Goal: Task Accomplishment & Management: Complete application form

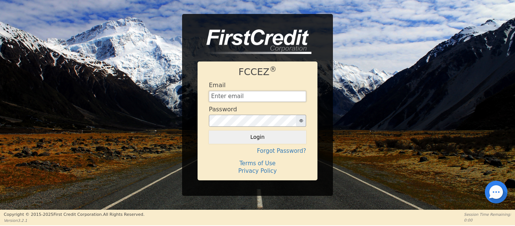
click at [249, 98] on input "text" at bounding box center [257, 96] width 97 height 11
click at [261, 95] on input "text" at bounding box center [257, 96] width 97 height 11
type input "Management@EnvyLuxeVacations.com"
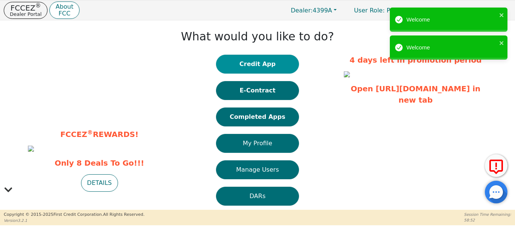
click at [244, 68] on button "Credit App" at bounding box center [257, 64] width 83 height 19
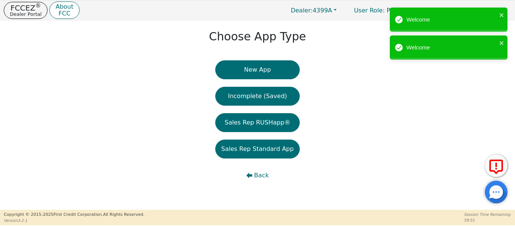
click at [252, 71] on button "New App" at bounding box center [257, 69] width 84 height 19
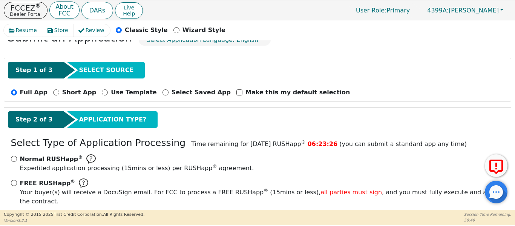
scroll to position [50, 0]
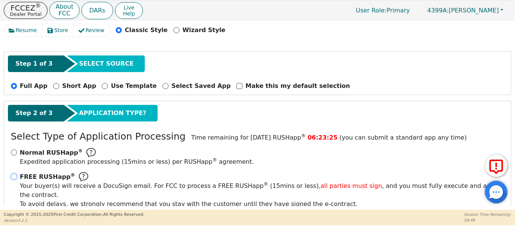
click at [13, 177] on input "FREE RUSHapp ® Your buyer(s) will receive a DocuSign email. For FCC to process …" at bounding box center [14, 176] width 6 height 6
radio input "true"
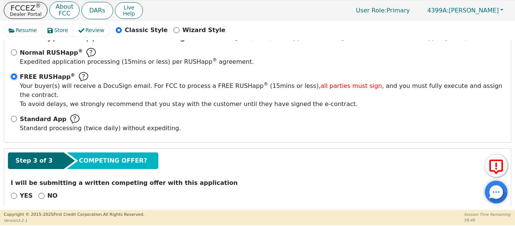
scroll to position [152, 0]
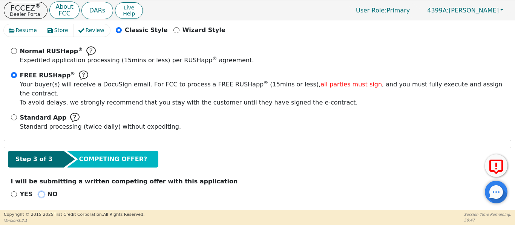
click at [39, 191] on input "NO" at bounding box center [41, 194] width 6 height 6
radio input "true"
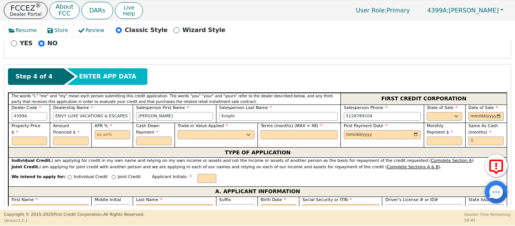
scroll to position [315, 0]
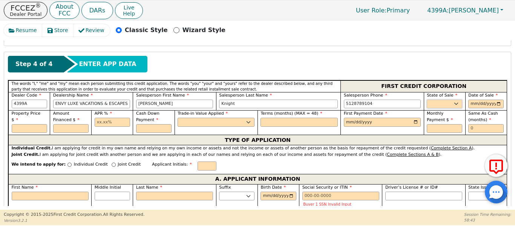
click at [437, 100] on select "AK AL AR AZ CA CO CT DC DE FL GA HI IA ID IL IN KS KY LA MA MD ME MI MN MO MS M…" at bounding box center [444, 104] width 35 height 9
select select "TX"
click at [427, 100] on select "AK AL AR AZ CA CO CT DC DE FL GA HI IA ID IL IN KS KY LA MA MD ME MI MN MO MS M…" at bounding box center [444, 104] width 35 height 9
click at [496, 100] on input "date" at bounding box center [485, 104] width 35 height 9
type input "2025-08-28"
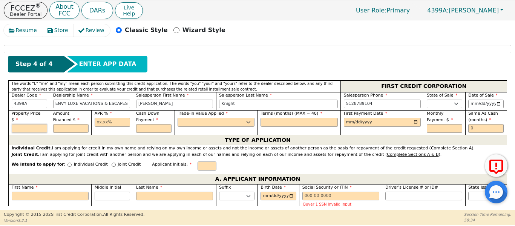
click at [34, 124] on input "text" at bounding box center [29, 128] width 35 height 9
type input "10995.00"
type input "10495.00"
click at [95, 118] on input "text" at bounding box center [112, 122] width 35 height 9
type input "17.99"
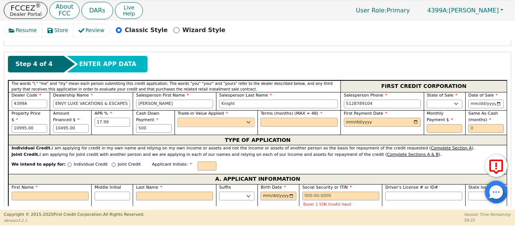
type input "500.00"
select select "n"
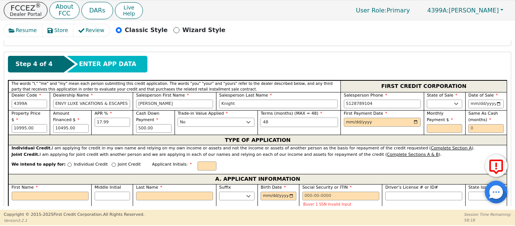
type input "48"
click at [416, 118] on input "date" at bounding box center [382, 122] width 77 height 9
type input "2025-09-28"
click at [476, 124] on input "text" at bounding box center [485, 128] width 35 height 9
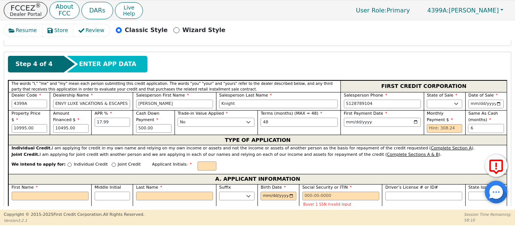
type input "6"
drag, startPoint x: 79, startPoint y: 119, endPoint x: 38, endPoint y: 118, distance: 41.5
click at [38, 118] on div "Property Price $ 10995.00 Amount Financed $ 10495.00 APR % 17.99 Cash Down Paym…" at bounding box center [257, 122] width 499 height 25
type input "1"
type input "11848.00"
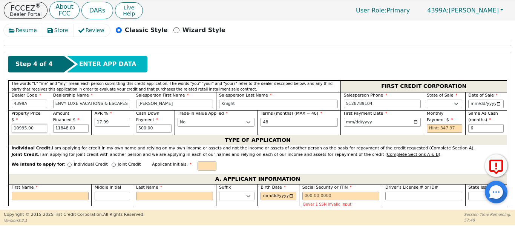
drag, startPoint x: 45, startPoint y: 114, endPoint x: 2, endPoint y: 112, distance: 43.4
click at [2, 112] on div "Resume Store Review Classic Style Wizard Style Back Submit an Application Selec…" at bounding box center [257, 114] width 515 height 189
type input "11848.00"
type input "11348.00"
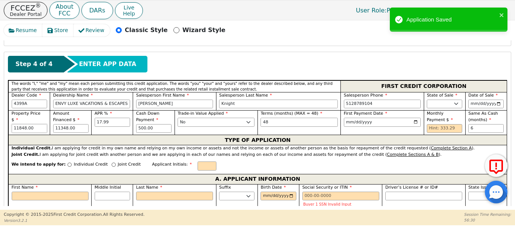
drag, startPoint x: 32, startPoint y: 111, endPoint x: 16, endPoint y: 107, distance: 16.7
click at [16, 111] on div "Property Price $ 11848.00" at bounding box center [29, 122] width 35 height 22
type input "1"
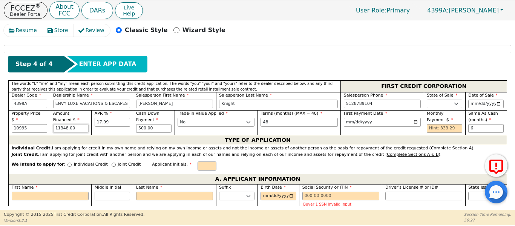
type input "10995.00"
type input "10495.00"
drag, startPoint x: 38, startPoint y: 113, endPoint x: 1, endPoint y: 90, distance: 44.1
click at [0, 103] on div "Resume Store Review Classic Style Wizard Style Back Submit an Application Selec…" at bounding box center [257, 114] width 515 height 189
type input "9995.00"
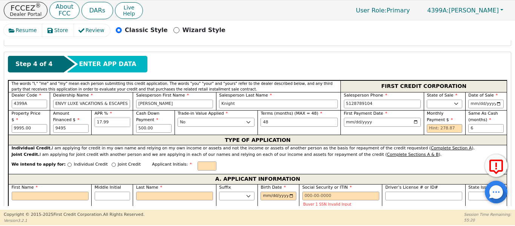
type input "9495.00"
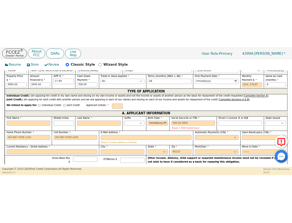
scroll to position [378, 0]
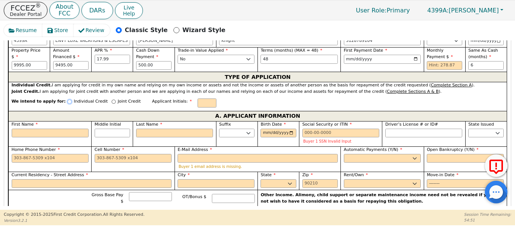
click at [68, 100] on input "Individual Credit" at bounding box center [70, 102] width 4 height 4
radio input "true"
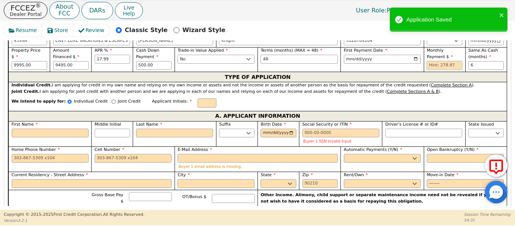
click at [440, 61] on input "text" at bounding box center [444, 65] width 35 height 9
type input "278.87"
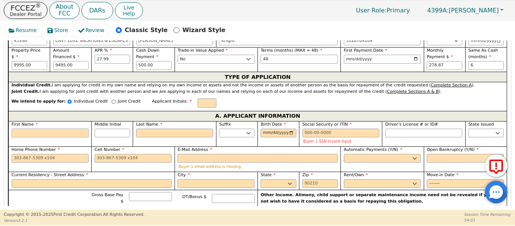
click at [51, 129] on input "First Name" at bounding box center [50, 133] width 77 height 9
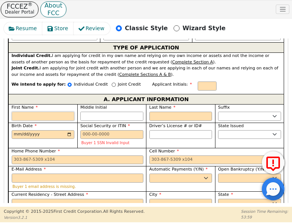
scroll to position [529, 0]
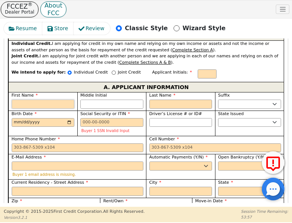
click at [55, 100] on input "First Name" at bounding box center [43, 104] width 63 height 9
type input "J"
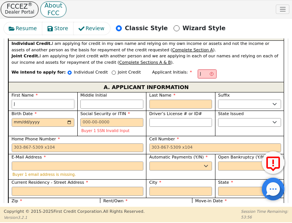
type input "Je"
type input "Jen"
type input "Jenn"
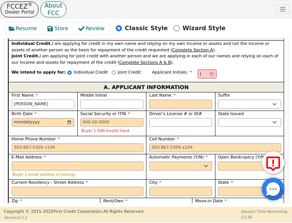
type input "Jenn"
type input "Jenni"
type input "Jennif"
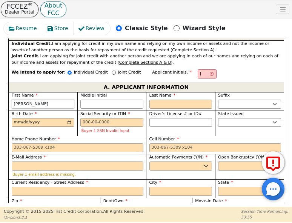
type input "Jennife"
type input "[PERSON_NAME]"
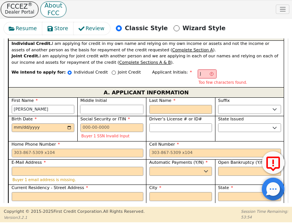
type input "JC"
type input "C"
type input "Jennifer C"
type input "C"
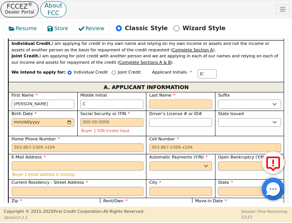
type input "JCH"
type input "H"
type input "Jennifer C H"
type input "Ha"
type input "Jennifer C Ha"
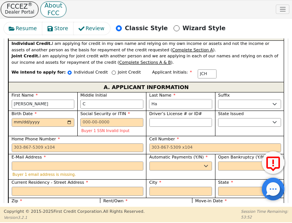
type input "Har"
type input "Jennifer C Har"
type input "Harl"
type input "Jennifer C Harl"
type input "Harla"
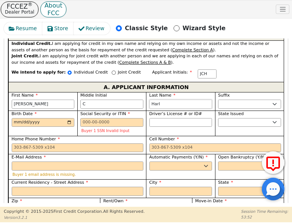
type input "Jennifer C Harla"
type input "[PERSON_NAME]"
type input "Jennifer C Harlan"
type input "[PERSON_NAME]"
click at [15, 118] on input "Birth Date" at bounding box center [43, 122] width 63 height 9
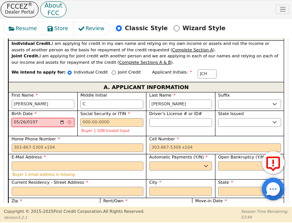
type input "1978-05-26"
click at [233, 100] on select "Jr. Sr. II III IV" at bounding box center [249, 104] width 63 height 9
click at [231, 118] on select "AK AL AR AZ CA CO CT DC DE FL GA HI IA ID IL IN KS KY LA MA MD ME MI MN MO MS M…" at bounding box center [249, 122] width 63 height 9
select select "TX"
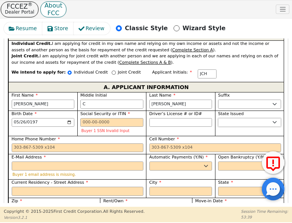
click at [218, 118] on select "AK AL AR AZ CA CO CT DC DE FL GA HI IA ID IL IN KS KY LA MA MD ME MI MN MO MS M…" at bounding box center [249, 122] width 63 height 9
click at [44, 187] on input "Current Residency - Street Address" at bounding box center [78, 191] width 132 height 9
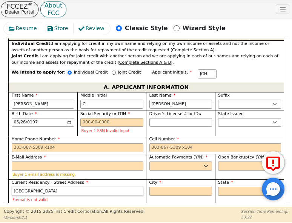
type input "8025 Arezzo Dr"
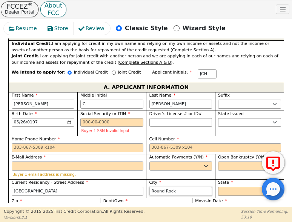
type input "Round Rock"
click at [229, 187] on select "AK AL AR AZ CA CO CT DC DE FL GA HI IA ID IL IN KS KY LA MA MD ME MI MN MO MS M…" at bounding box center [249, 191] width 63 height 9
select select "TX"
click at [218, 187] on select "AK AL AR AZ CA CO CT DC DE FL GA HI IA ID IL IN KS KY LA MA MD ME MI MN MO MS M…" at bounding box center [249, 191] width 63 height 9
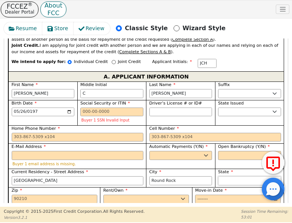
scroll to position [541, 0]
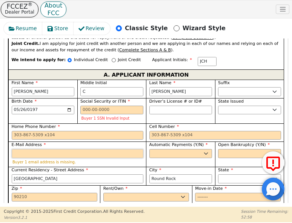
click at [23, 149] on input "E-Mail Address" at bounding box center [78, 153] width 132 height 9
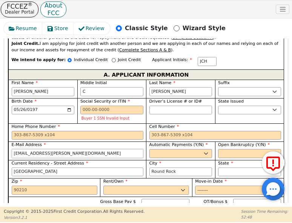
type input "jen.c.harlan@gmail.com"
select select "y"
type input "Jennifer C Harlan"
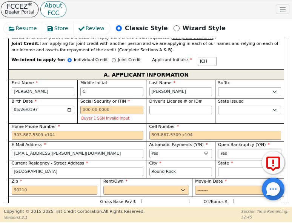
select select "n"
click at [58, 186] on input "Zip" at bounding box center [55, 190] width 86 height 9
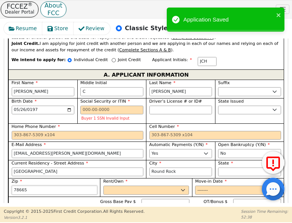
type input "78665"
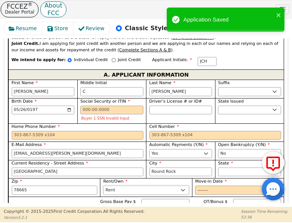
select select "Own"
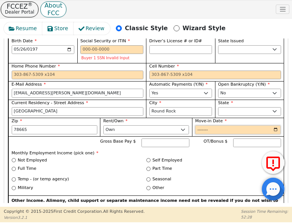
scroll to position [604, 0]
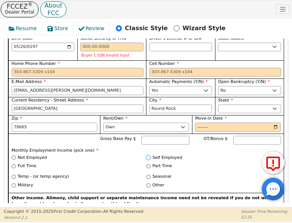
click at [148, 155] on input "Self Employed" at bounding box center [148, 157] width 4 height 4
radio input "true"
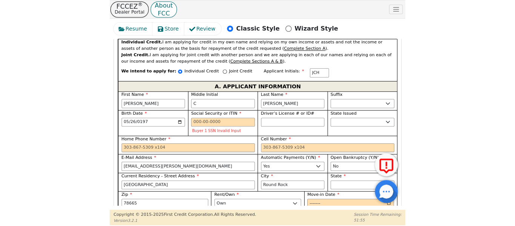
scroll to position [529, 0]
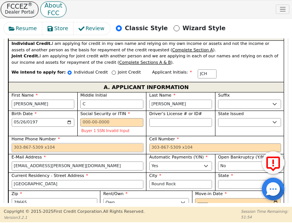
click at [20, 143] on input "Home Phone Number" at bounding box center [78, 147] width 132 height 9
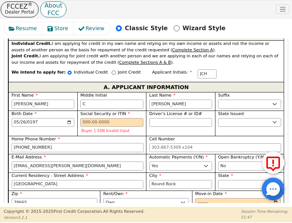
type input "979-260-6555"
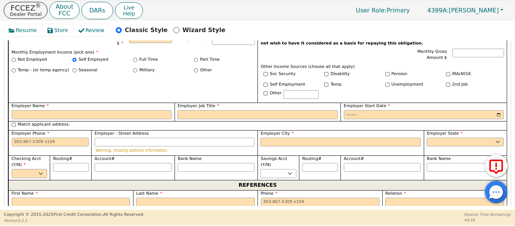
scroll to position [426, 0]
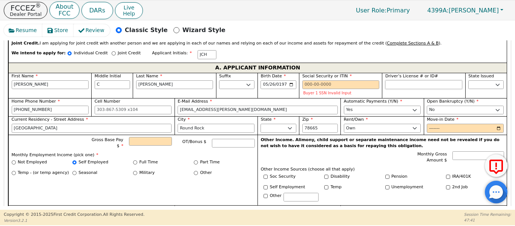
click at [397, 80] on input "Driver’s License # or ID#" at bounding box center [423, 84] width 77 height 9
type input "********"
click at [107, 106] on input "Cell Number" at bounding box center [133, 110] width 77 height 9
type input "512-567-1465"
click at [45, 106] on input "979-260-6555" at bounding box center [50, 110] width 77 height 9
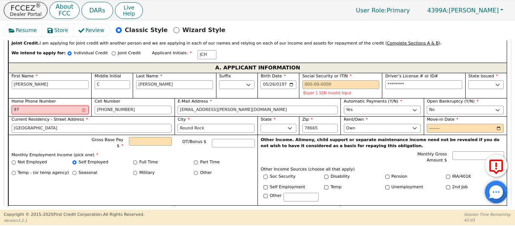
type input "9"
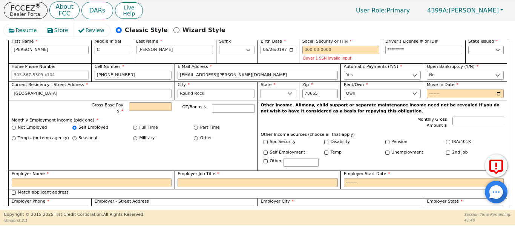
scroll to position [466, 0]
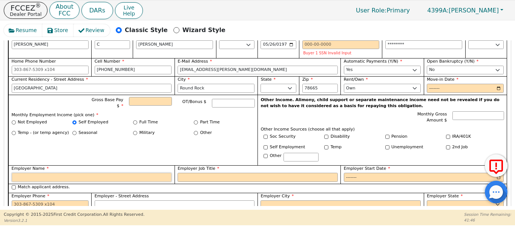
click at [103, 173] on input "Employer Name" at bounding box center [92, 177] width 160 height 9
type input "Self Employed"
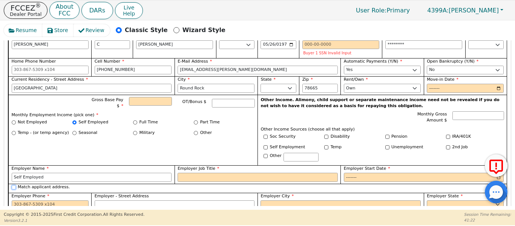
click at [13, 185] on input "Match applicant address." at bounding box center [14, 187] width 4 height 4
checkbox input "true"
type input "8025 Arezzo Dr"
type input "Round Rock"
select select "TX"
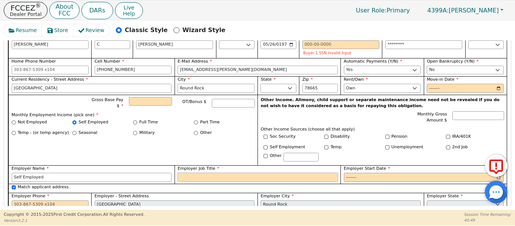
click at [189, 173] on input "Employer Job Title" at bounding box center [258, 177] width 160 height 9
type input "Care Taker"
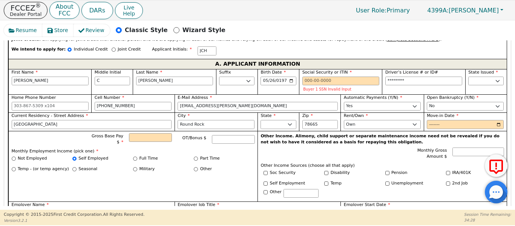
scroll to position [428, 0]
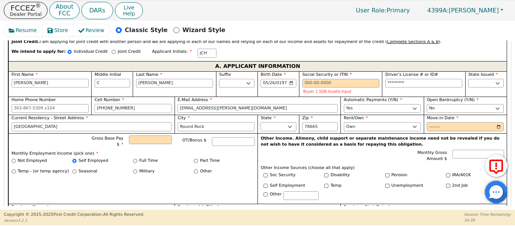
drag, startPoint x: 129, startPoint y: 100, endPoint x: 83, endPoint y: 98, distance: 46.8
click at [83, 98] on div "First Name Jennifer Middle Initial C Last Name Harlan Suffix Jr. Sr. II III IV …" at bounding box center [257, 172] width 499 height 203
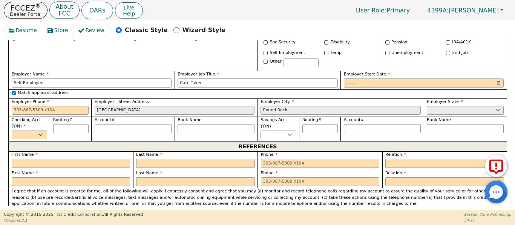
scroll to position [560, 0]
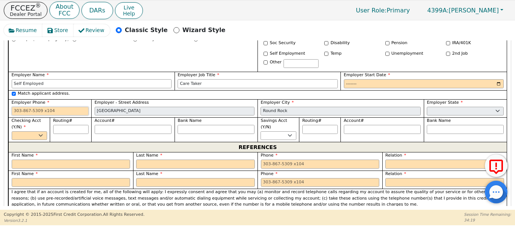
click at [24, 107] on input "Employer Phone" at bounding box center [50, 111] width 77 height 9
paste input "512-567-1465"
type input "512-567-1465"
click at [37, 131] on select "Yes No" at bounding box center [29, 135] width 35 height 9
select select "y"
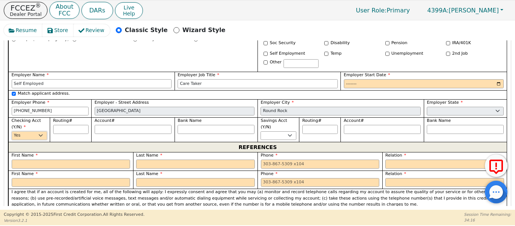
click at [12, 131] on select "Yes No" at bounding box center [29, 135] width 35 height 9
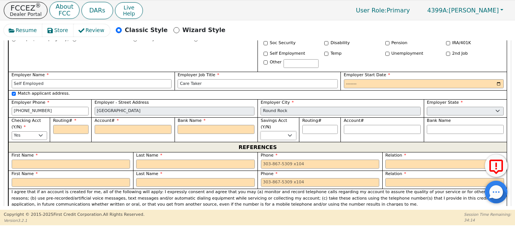
click at [282, 131] on select "Yes No" at bounding box center [278, 135] width 35 height 9
select select "n"
click at [261, 131] on select "Yes No" at bounding box center [278, 135] width 35 height 9
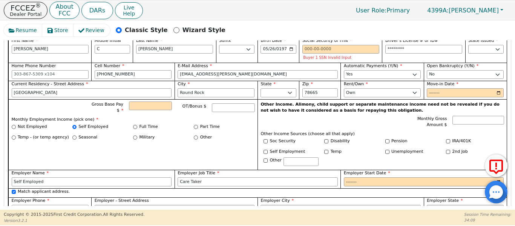
scroll to position [459, 0]
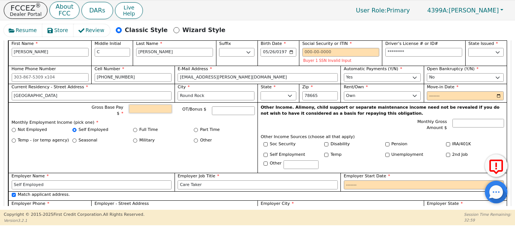
click at [147, 104] on input "Gross Base Pay $" at bounding box center [150, 108] width 43 height 9
type input "6"
type input "5"
type input "6"
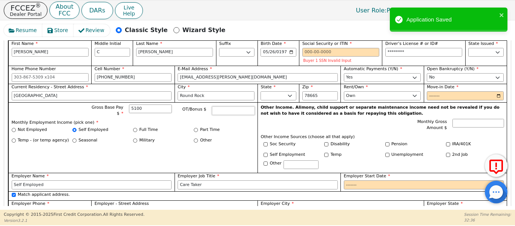
type input "5100.00"
click at [353, 180] on input "Employer Start Date" at bounding box center [424, 184] width 160 height 9
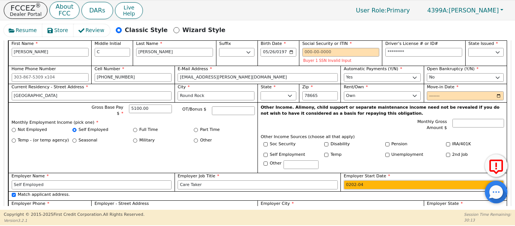
type input "2025-04"
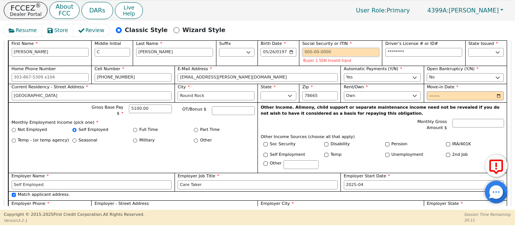
click at [310, 48] on input "Social Security or ITIN" at bounding box center [340, 52] width 77 height 9
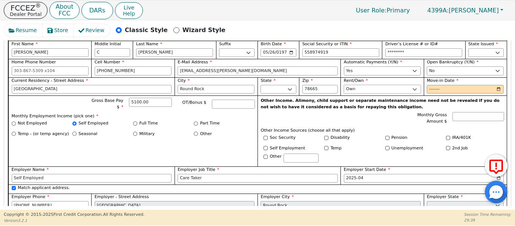
type input "***-**-4919"
click at [373, 85] on select "Rent Own" at bounding box center [382, 89] width 77 height 9
select select "Rent"
click at [344, 85] on select "Rent Own" at bounding box center [382, 89] width 77 height 9
click at [428, 85] on input "Move-in Date" at bounding box center [465, 89] width 77 height 9
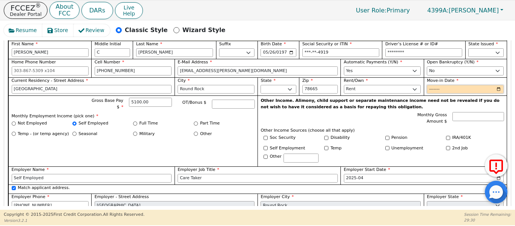
click at [428, 85] on input "Move-in Date" at bounding box center [465, 89] width 77 height 9
type input "2019-09"
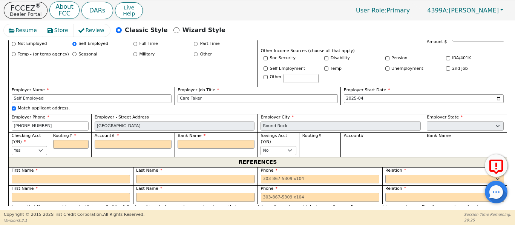
scroll to position [548, 0]
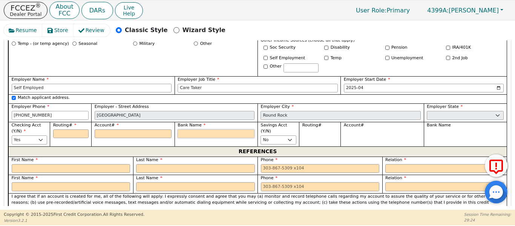
click at [195, 129] on input "Bank Name" at bounding box center [216, 133] width 77 height 9
type input "U"
type input "US"
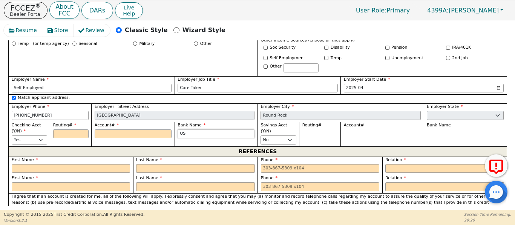
type input "USA"
type input "USAA"
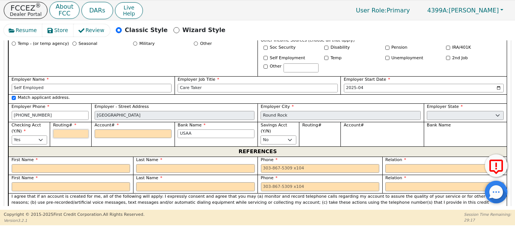
click at [67, 129] on input "Routing#" at bounding box center [70, 133] width 35 height 9
click at [23, 164] on input "text" at bounding box center [71, 168] width 119 height 9
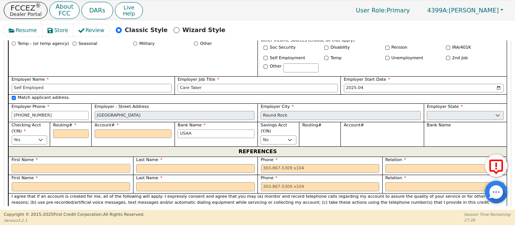
click at [23, 164] on input "text" at bounding box center [71, 168] width 119 height 9
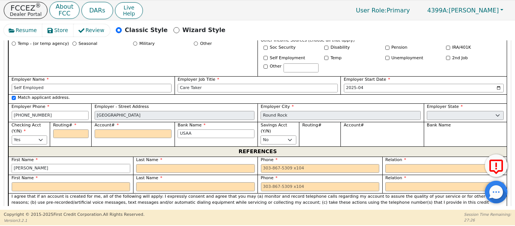
type input "Amanda"
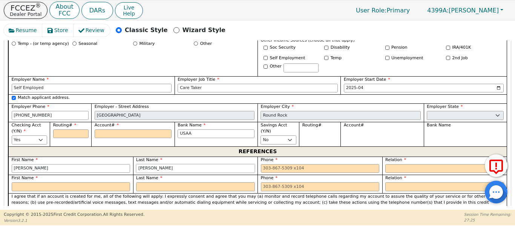
type input "Craig"
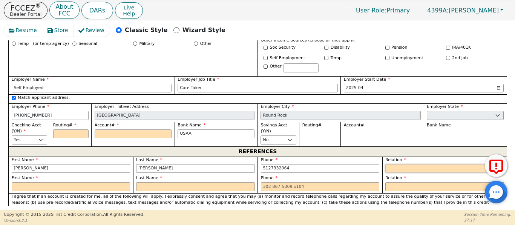
type input "512-733-2064"
click at [392, 164] on select "FATHER MOTHER SISTER BROTHER DAUGHTER SON CO-WORKER NEIGHBOR FRIEND COUSIN G-MO…" at bounding box center [444, 168] width 119 height 9
select select "FRIEND"
click at [385, 164] on select "FATHER MOTHER SISTER BROTHER DAUGHTER SON CO-WORKER NEIGHBOR FRIEND COUSIN G-MO…" at bounding box center [444, 168] width 119 height 9
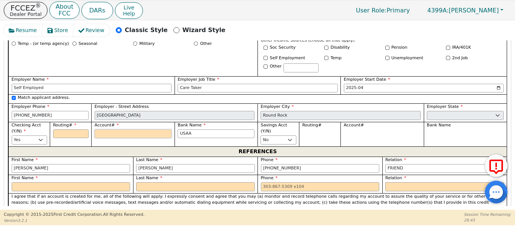
click at [104, 129] on input "Account#" at bounding box center [133, 133] width 77 height 9
type input "0"
type input "*"
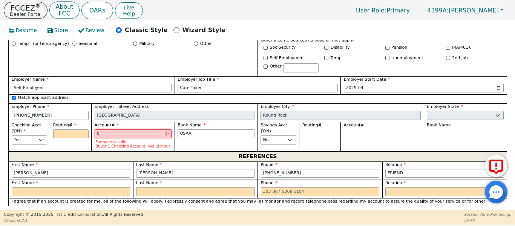
type input "02"
type input "**"
type input "023"
type input "***"
type input "0233"
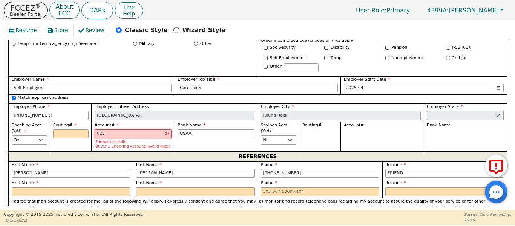
type input "****"
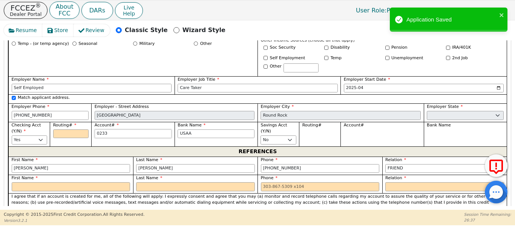
type input "02336"
type input "*****"
type input "023363"
type input "******"
type input "0233630"
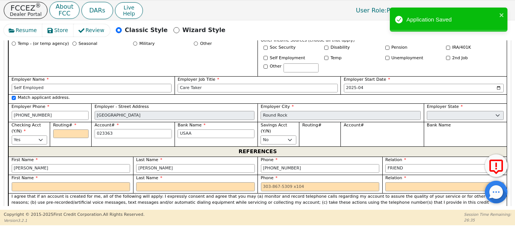
type input "*******"
type input "02336306"
type input "********"
type input "023363063"
type input "*********"
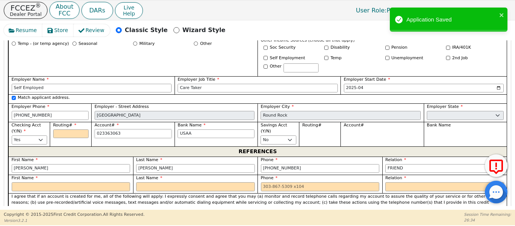
type input "0233630635"
type input "**********"
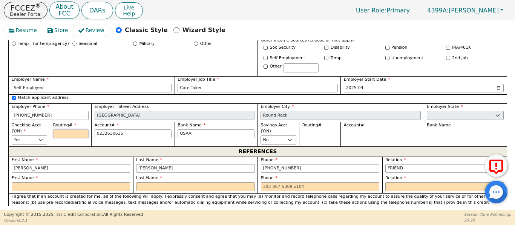
type input "**********"
click at [63, 129] on input "Routing#" at bounding box center [70, 133] width 35 height 9
paste input "314074269"
type input "314074269"
type input "*********"
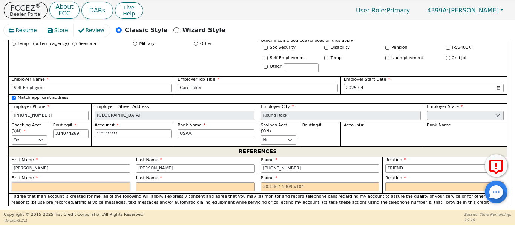
type input "*********"
click at [71, 182] on input "text" at bounding box center [71, 186] width 119 height 9
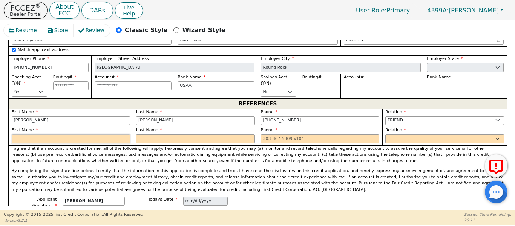
scroll to position [605, 0]
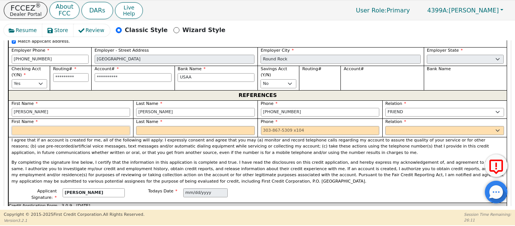
click at [29, 126] on input "text" at bounding box center [71, 130] width 119 height 9
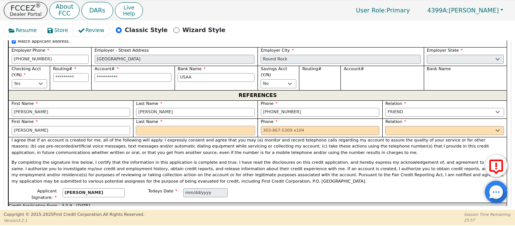
type input "Lowell"
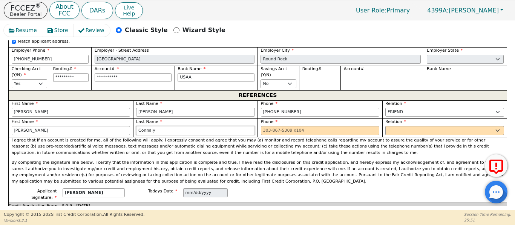
click at [164, 126] on input "Connaly" at bounding box center [195, 130] width 119 height 9
type input "Connallly"
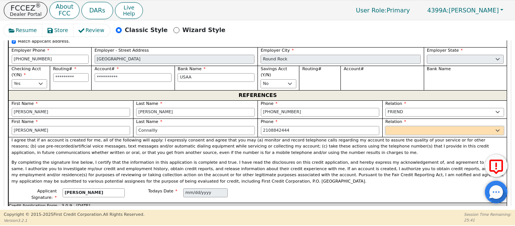
type input "210-884-2444"
click at [391, 126] on select "FATHER MOTHER SISTER BROTHER DAUGHTER SON CO-WORKER NEIGHBOR FRIEND COUSIN G-MO…" at bounding box center [444, 130] width 119 height 9
select select "FATHER"
click at [385, 126] on select "FATHER MOTHER SISTER BROTHER DAUGHTER SON CO-WORKER NEIGHBOR FRIEND COUSIN G-MO…" at bounding box center [444, 130] width 119 height 9
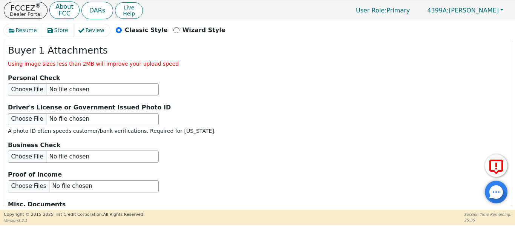
scroll to position [981, 0]
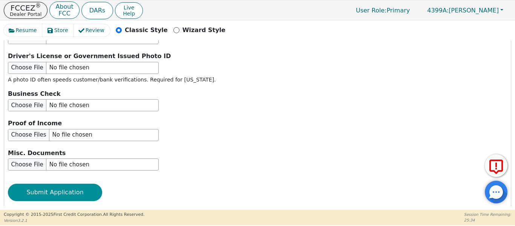
click at [48, 184] on button "Submit Application" at bounding box center [55, 192] width 94 height 17
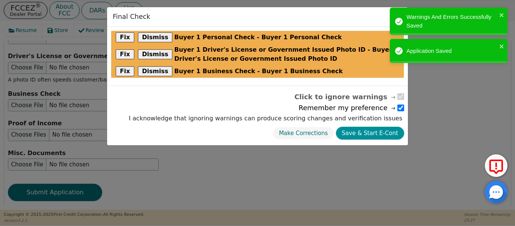
click at [373, 136] on button "Save & Start E-Cont" at bounding box center [370, 133] width 68 height 13
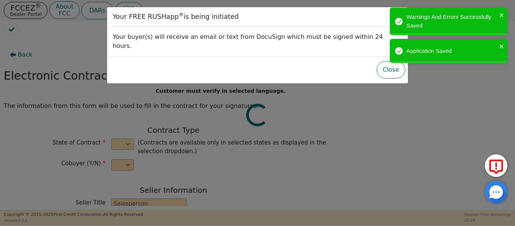
select select "n"
type input "CEO"
type input "Joshua"
type input "Knight"
type input "ENVY LUXE VACATIONS & ESCAPES"
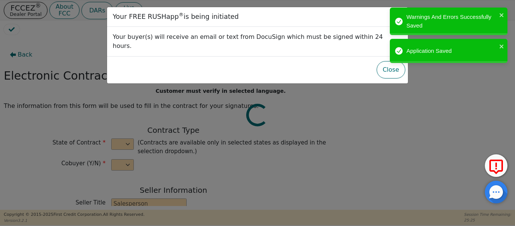
type input "539 W COMMERCE ST #1887"
type input "DALLAS"
select select "TX"
type input "75208"
type input "[PERSON_NAME]"
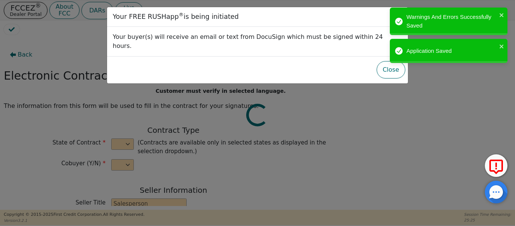
type input "[PERSON_NAME]"
type input "jen.c.harlan@gmail.com"
type input "8025 Arezzo Dr"
type input "Round Rock"
select select "TX"
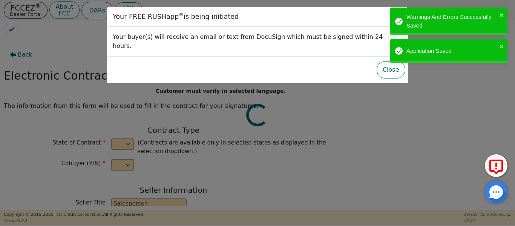
type input "78665"
type input "2025-08-28"
type input "17.99"
type input "2025-09-28"
type input "48"
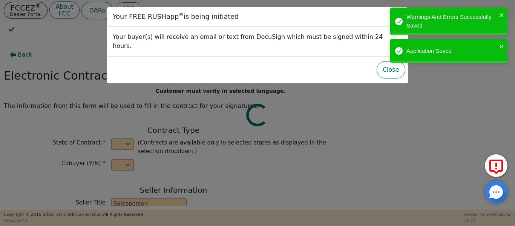
type input "6"
type input "9995.00"
type input "500.00"
type input "9495.00"
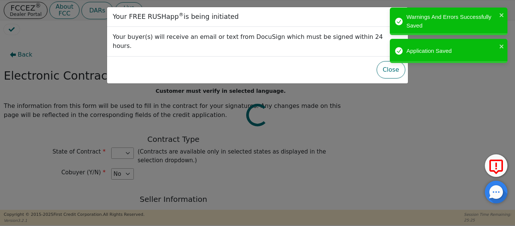
select select "TX"
click at [385, 65] on button "Close" at bounding box center [391, 69] width 29 height 17
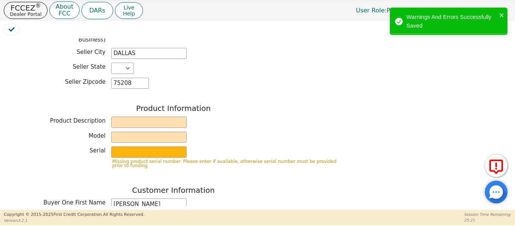
scroll to position [241, 0]
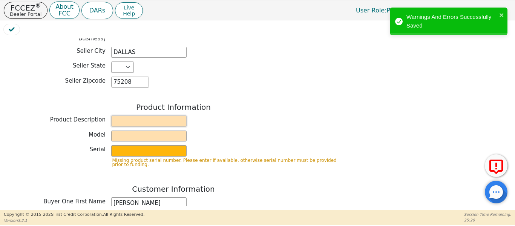
click at [126, 116] on input "text" at bounding box center [148, 120] width 75 height 11
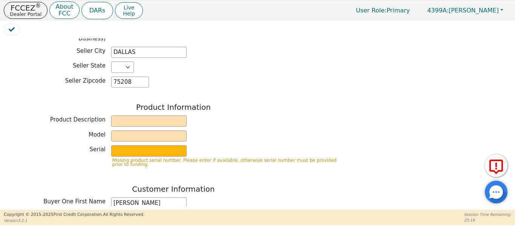
click at [290, 135] on div "Model" at bounding box center [173, 135] width 339 height 11
click at [154, 115] on input "text" at bounding box center [148, 120] width 75 height 11
type input "Travel Membership"
click at [149, 131] on input "text" at bounding box center [148, 135] width 75 height 11
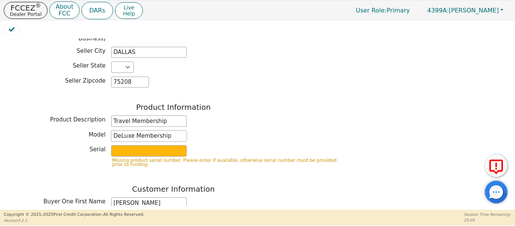
type input "DeLuxe Membership"
type input "n"
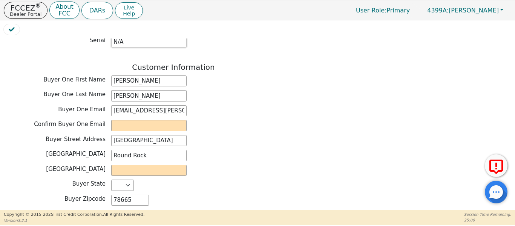
scroll to position [361, 0]
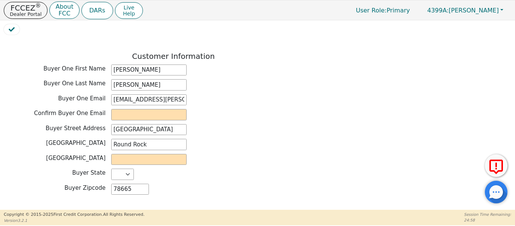
type input "N/A"
drag, startPoint x: 174, startPoint y: 94, endPoint x: 96, endPoint y: 92, distance: 78.5
click at [96, 94] on div "Buyer One Email jen.c.harlan@gmail.com" at bounding box center [173, 99] width 339 height 11
click at [124, 112] on input "email" at bounding box center [148, 114] width 75 height 11
drag, startPoint x: 124, startPoint y: 112, endPoint x: 124, endPoint y: 106, distance: 6.1
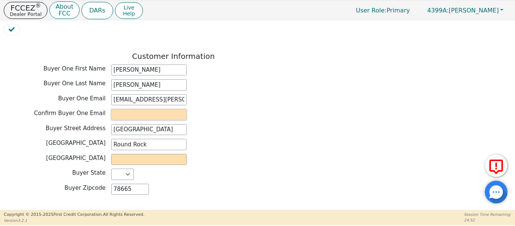
paste input "jen.c.harlan@gmail.com"
type input "jen.c.harlan@gmail.com"
click at [130, 154] on input "text" at bounding box center [148, 159] width 75 height 11
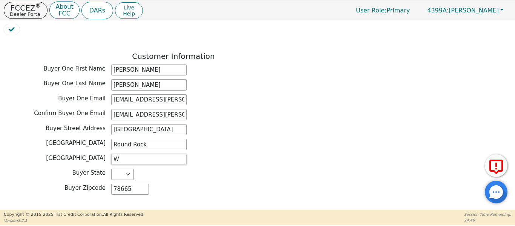
click at [130, 154] on input "W" at bounding box center [148, 159] width 75 height 11
type input "Williamson"
click at [26, 157] on div "Buyer County Williamson" at bounding box center [173, 159] width 339 height 11
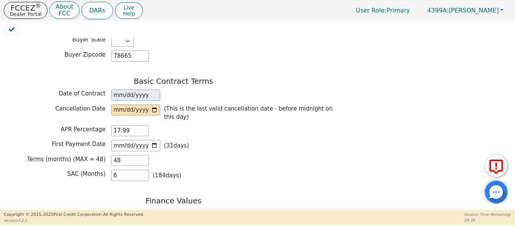
scroll to position [494, 0]
click at [154, 104] on input "date" at bounding box center [135, 109] width 49 height 11
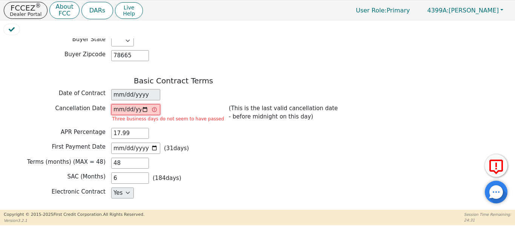
click at [149, 104] on input "2025-09-01" at bounding box center [135, 109] width 49 height 11
click at [145, 104] on input "2025-09-01" at bounding box center [135, 109] width 49 height 11
type input "2025-09-02"
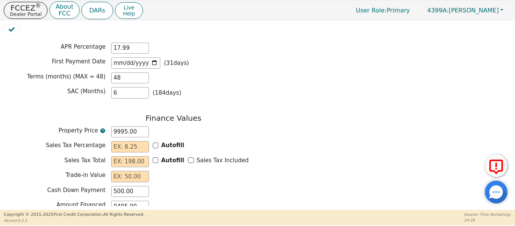
scroll to position [578, 0]
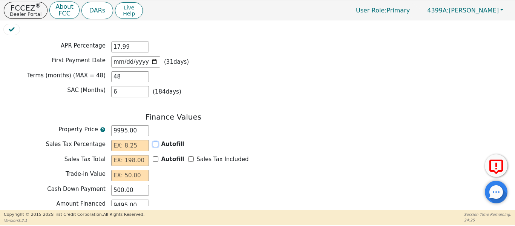
click at [155, 141] on input "Autofill" at bounding box center [156, 144] width 6 height 6
checkbox input "true"
type input "0.00"
click at [188, 156] on input "Sales Tax Included" at bounding box center [191, 159] width 6 height 6
checkbox input "true"
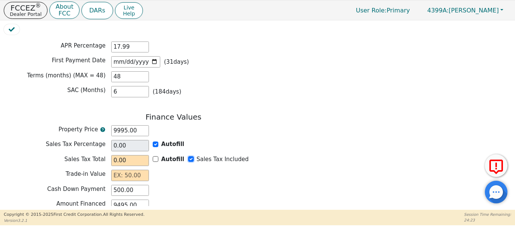
type input "0.00"
click at [135, 170] on input "text" at bounding box center [130, 175] width 38 height 11
type input "0.00"
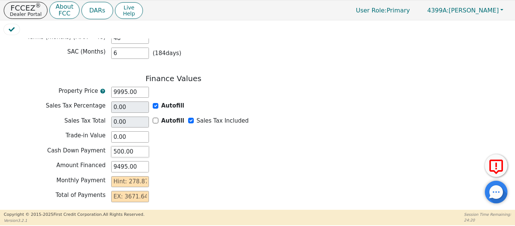
scroll to position [639, 0]
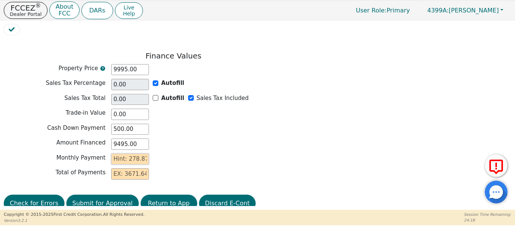
click at [124, 153] on input "text" at bounding box center [130, 158] width 38 height 11
type input "2"
type input "96.00"
type input "27"
type input "1296.00"
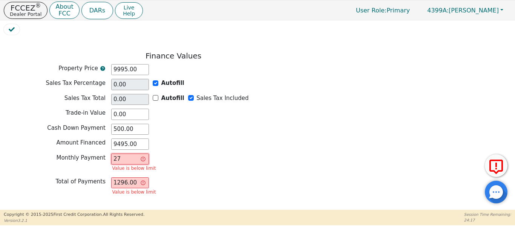
type input "278"
type input "13344.00"
type input "278.8"
type input "13382.40"
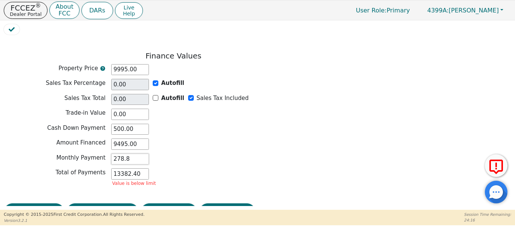
type input "278.87"
type input "13385.76"
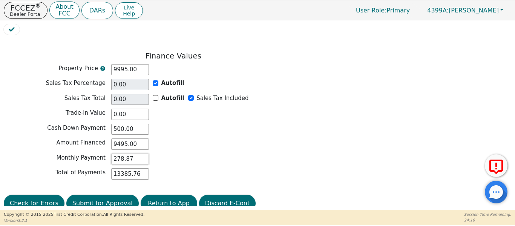
type input "278.87"
click at [99, 195] on button "Submit for Approval" at bounding box center [102, 203] width 72 height 17
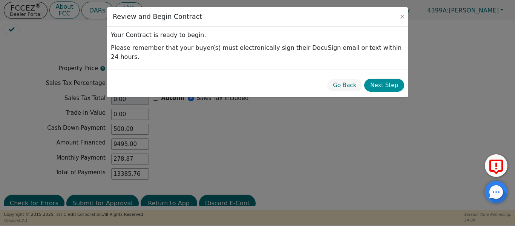
click at [398, 79] on button "Next Step" at bounding box center [384, 85] width 40 height 13
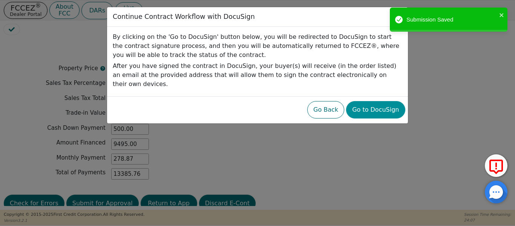
click at [378, 101] on button "Go to DocuSign" at bounding box center [375, 109] width 59 height 17
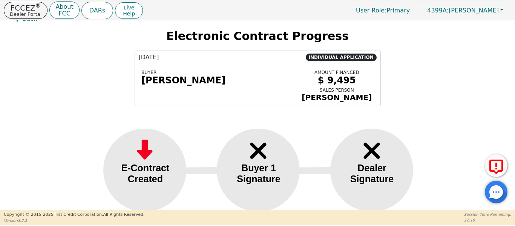
scroll to position [11, 0]
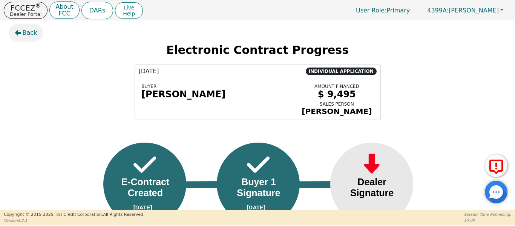
click at [27, 32] on span "Back" at bounding box center [30, 32] width 15 height 9
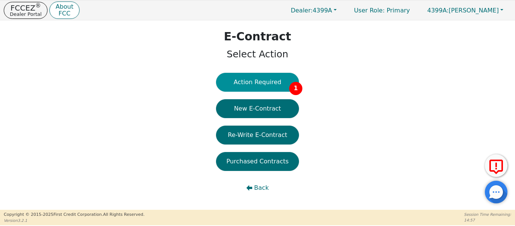
click at [256, 86] on button "Action Required 1" at bounding box center [257, 82] width 83 height 19
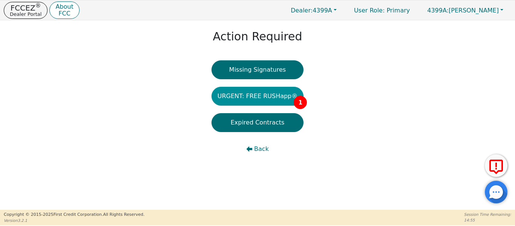
click at [256, 99] on button "URGENT: FREE RUSHapp® 1" at bounding box center [258, 96] width 92 height 19
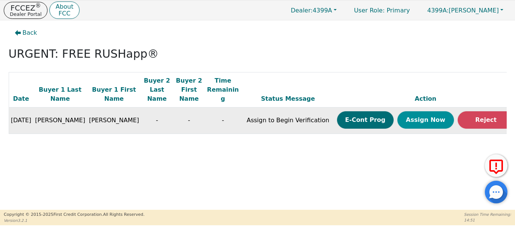
click at [406, 112] on button "Assign Now" at bounding box center [426, 119] width 57 height 17
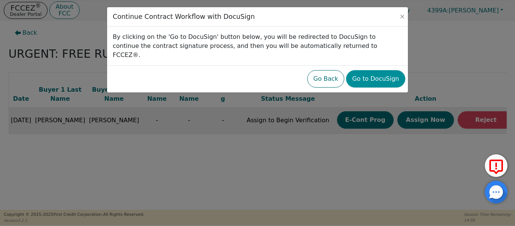
click at [370, 70] on button "Go to DocuSign" at bounding box center [375, 78] width 59 height 17
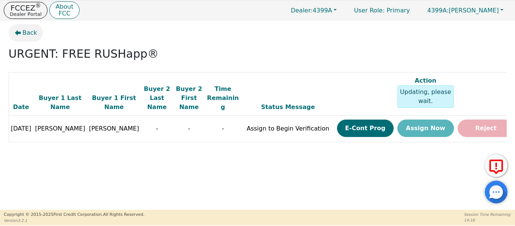
click at [25, 36] on span "Back" at bounding box center [30, 32] width 15 height 9
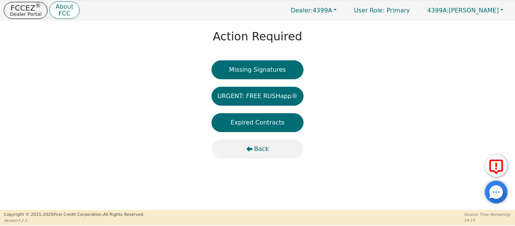
click at [253, 152] on button "Back" at bounding box center [258, 149] width 92 height 19
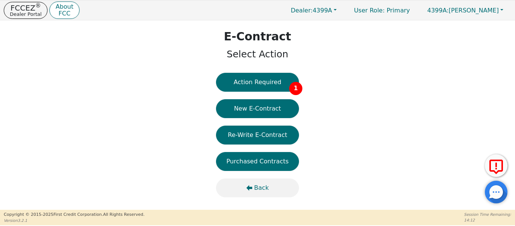
click at [252, 190] on icon "button" at bounding box center [249, 188] width 6 height 6
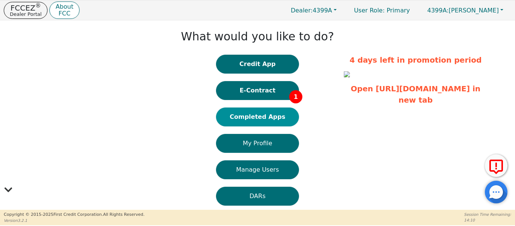
click at [239, 115] on button "Completed Apps" at bounding box center [257, 116] width 83 height 19
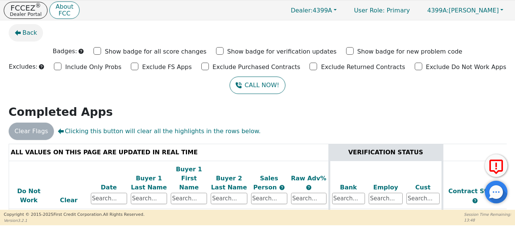
click at [22, 29] on button "Back" at bounding box center [26, 32] width 35 height 17
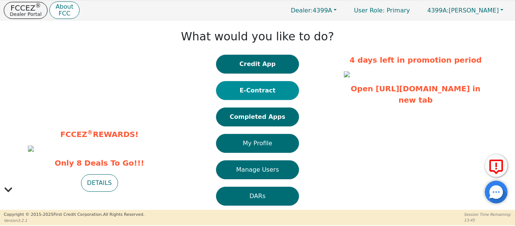
click at [256, 91] on button "E-Contract" at bounding box center [257, 90] width 83 height 19
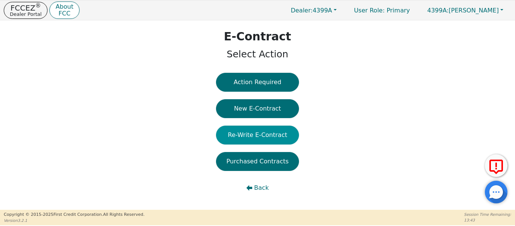
click at [249, 129] on button "Re-Write E-Contract" at bounding box center [257, 135] width 83 height 19
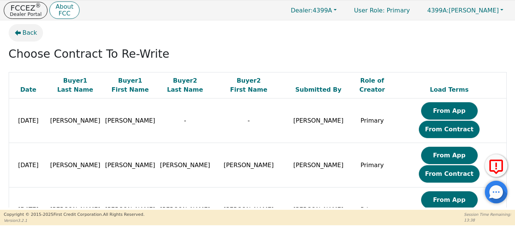
click at [21, 32] on button "Back" at bounding box center [26, 32] width 35 height 17
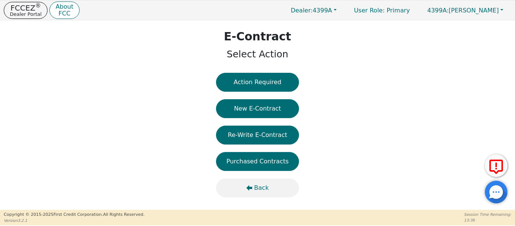
click at [258, 190] on span "Back" at bounding box center [261, 187] width 15 height 9
